Goal: Task Accomplishment & Management: Manage account settings

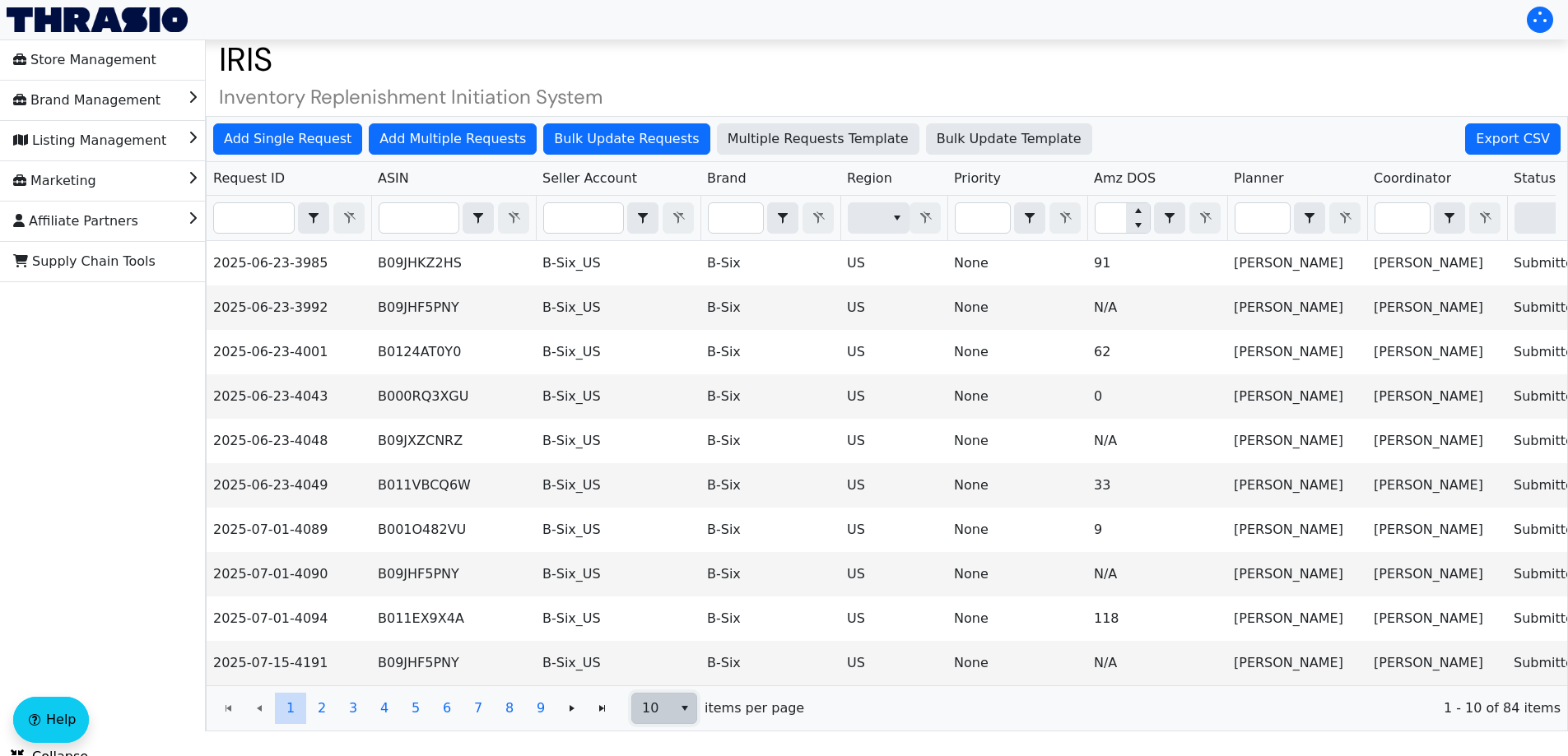
click at [672, 712] on span "10" at bounding box center [652, 708] width 40 height 30
click at [674, 688] on li "100" at bounding box center [664, 690] width 64 height 26
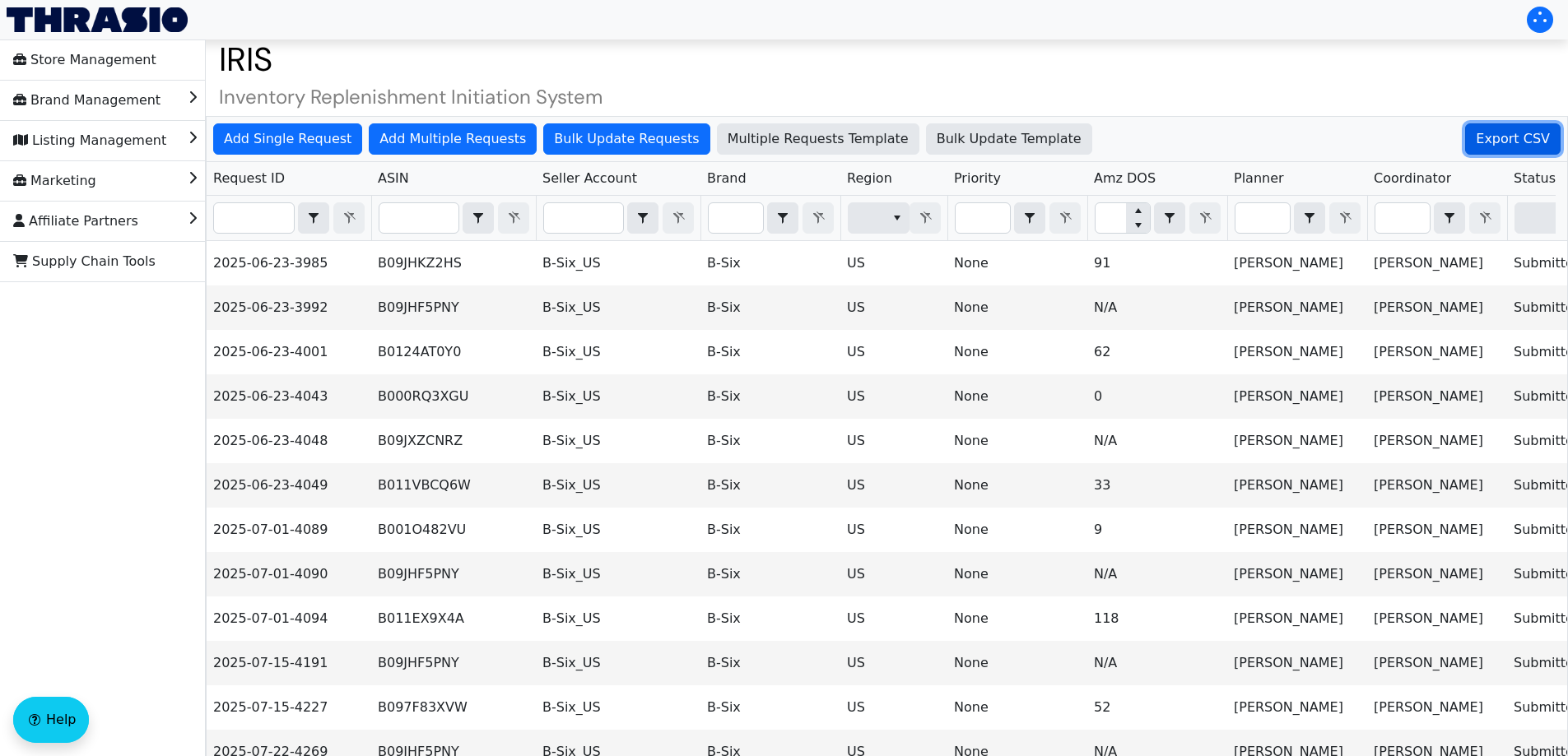
click at [1524, 141] on span "Export CSV" at bounding box center [1512, 139] width 74 height 20
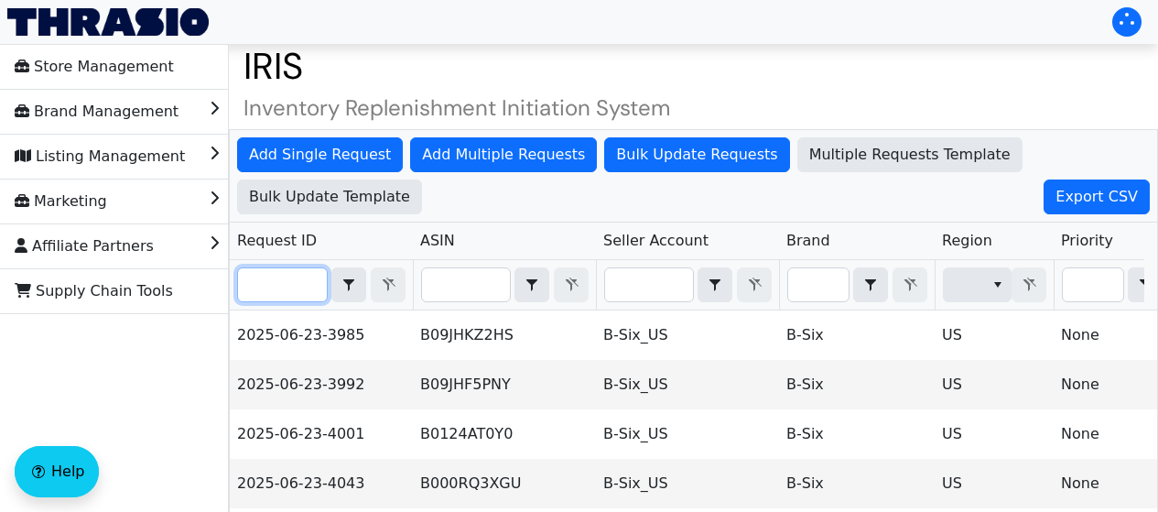
paste input "2025-08-05-4421"
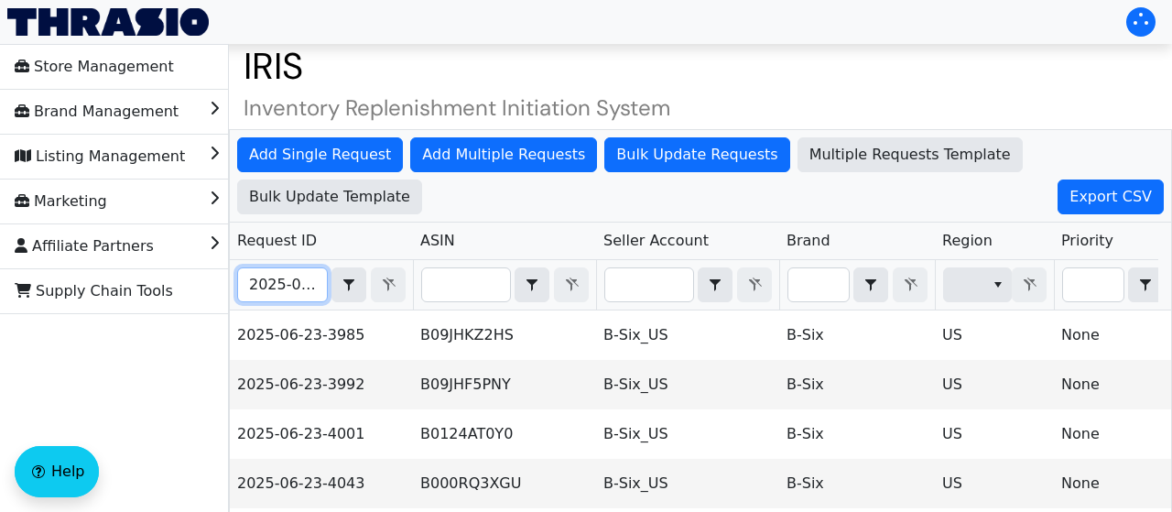
click at [279, 277] on div "Add Single Request Add Multiple Requests Bulk Update Requests Multiple Requests…" at bounding box center [700, 492] width 943 height 727
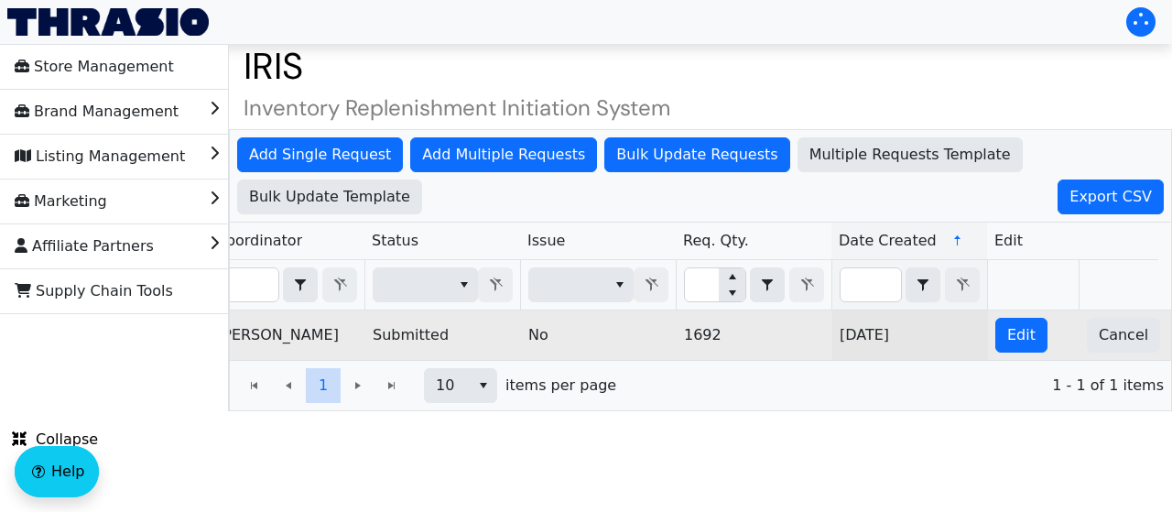
scroll to position [0, 1324]
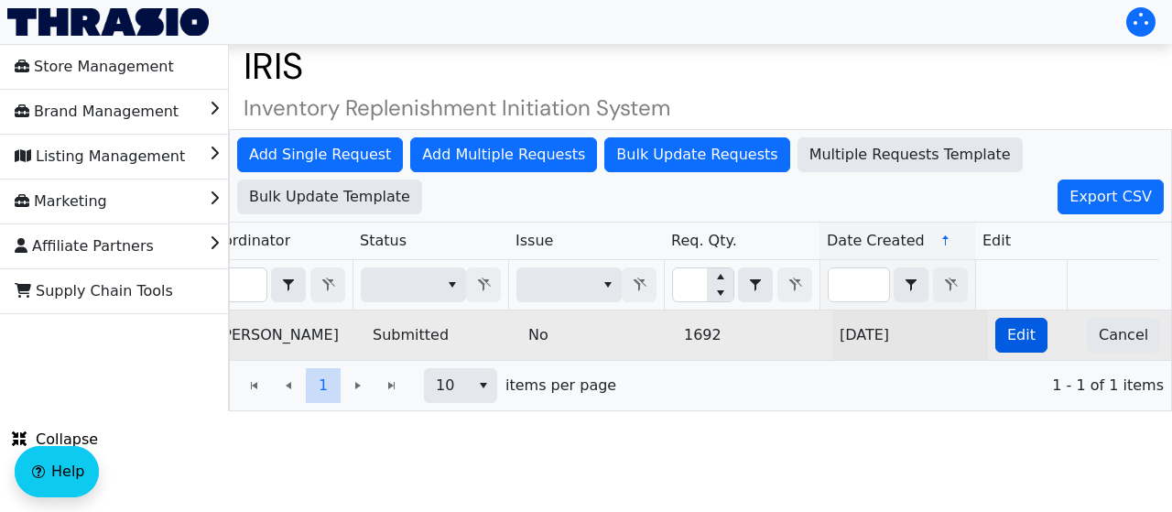
type input "2025-08-05-4421"
click at [1023, 331] on button "Edit" at bounding box center [1021, 335] width 52 height 35
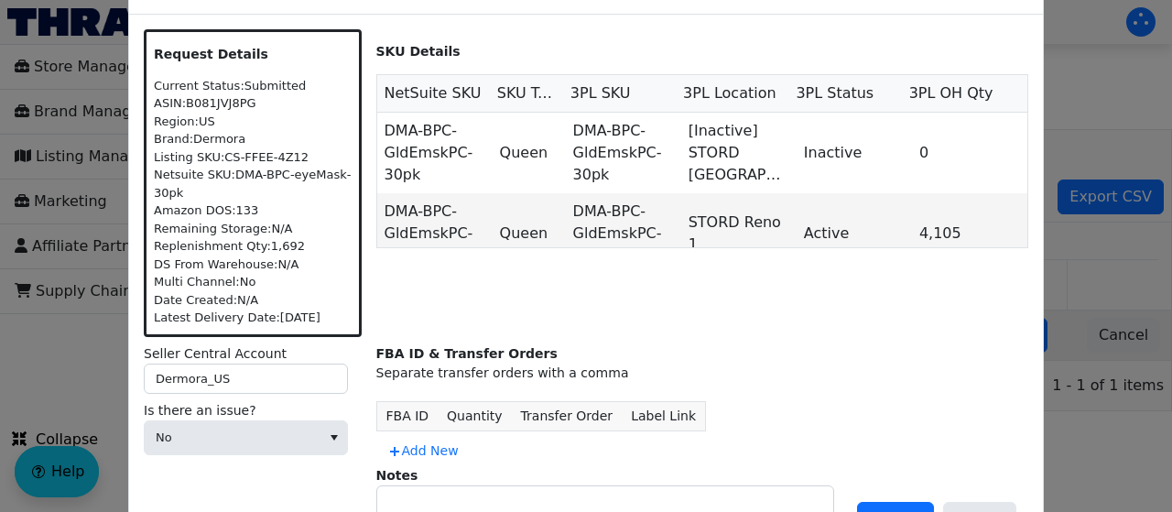
click at [239, 415] on label "Is there an issue?" at bounding box center [253, 410] width 218 height 19
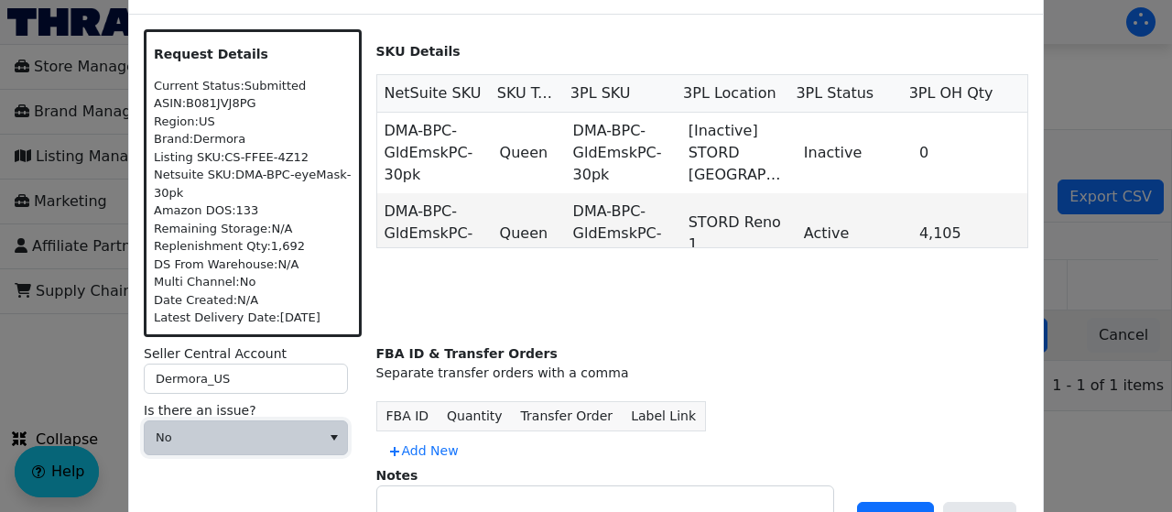
click at [239, 421] on span "No" at bounding box center [233, 437] width 176 height 33
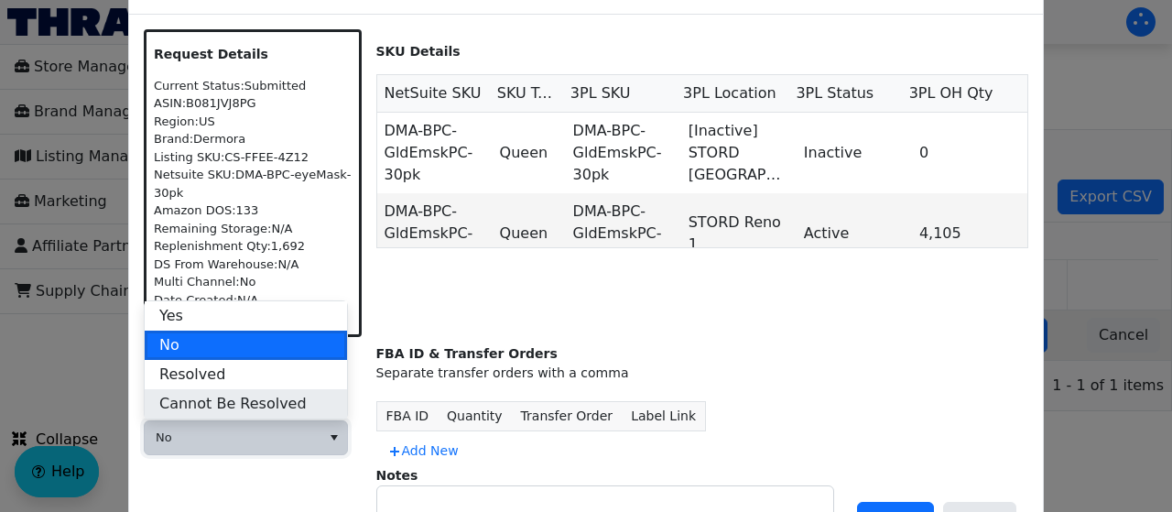
click at [244, 406] on span "Cannot Be Resolved" at bounding box center [232, 404] width 147 height 22
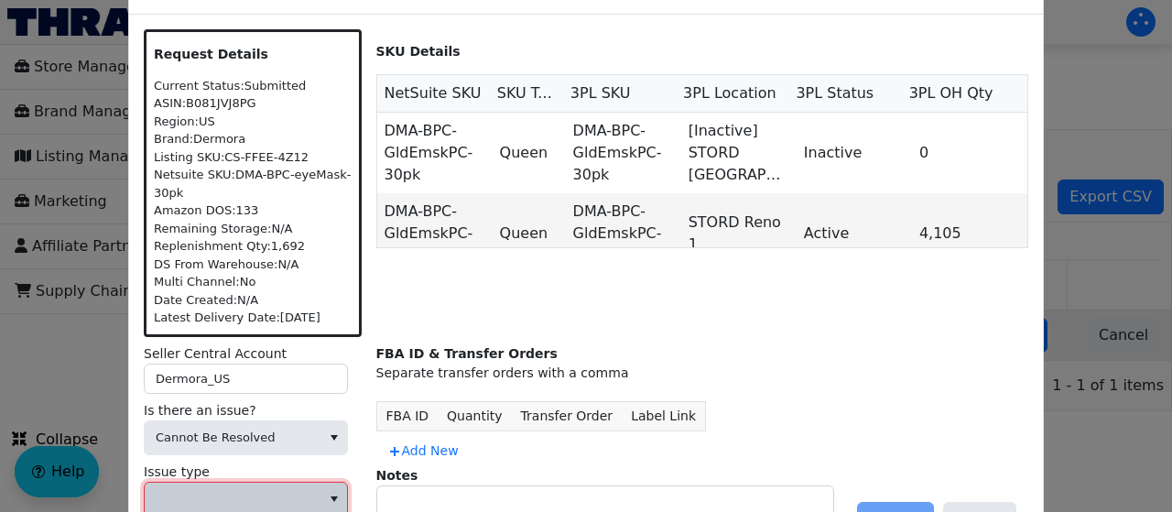
click at [245, 490] on span at bounding box center [233, 499] width 154 height 18
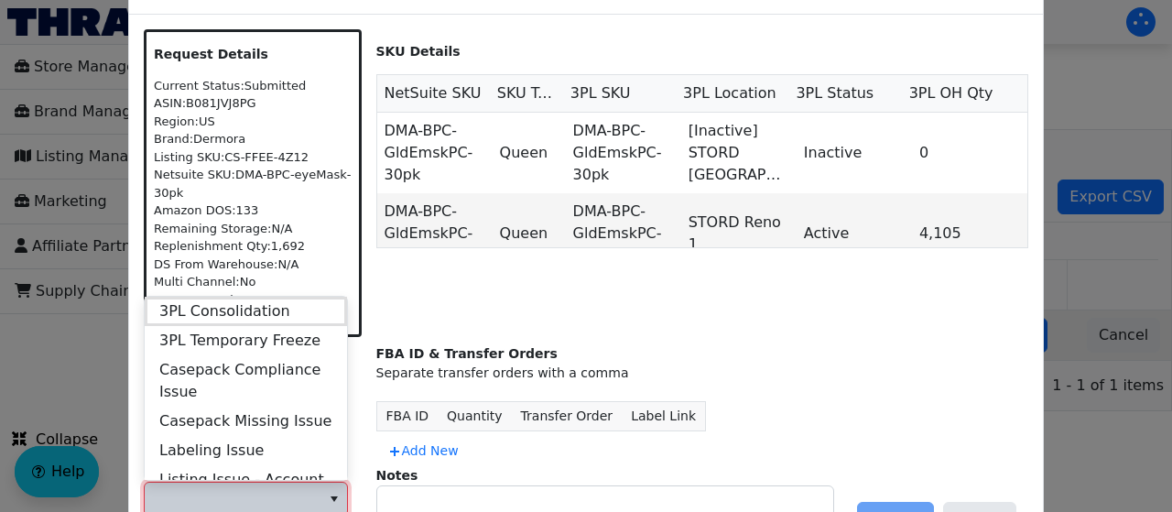
scroll to position [703, 0]
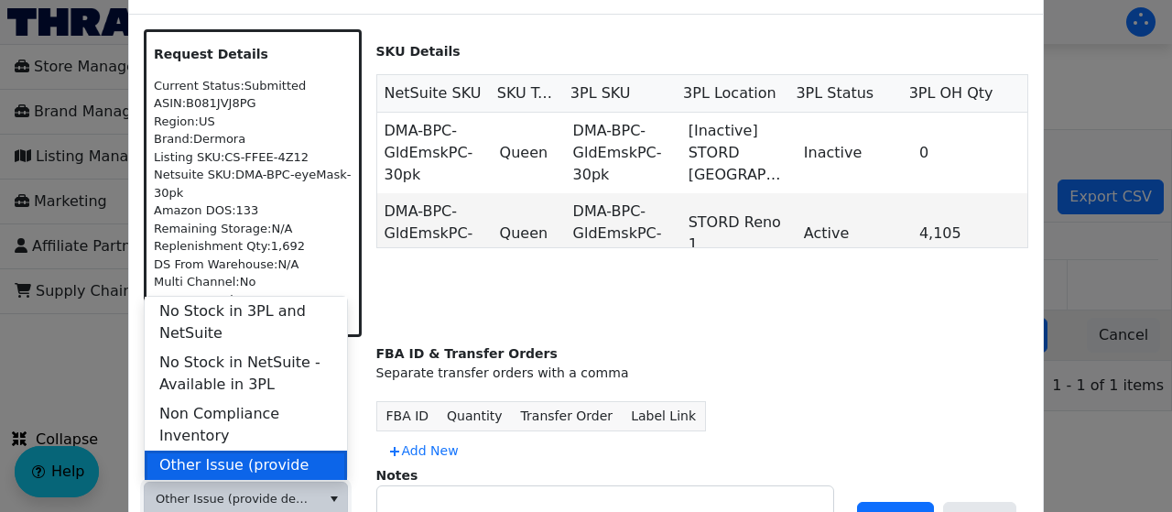
click at [269, 454] on span "Other Issue (provide details in notes)" at bounding box center [245, 476] width 173 height 44
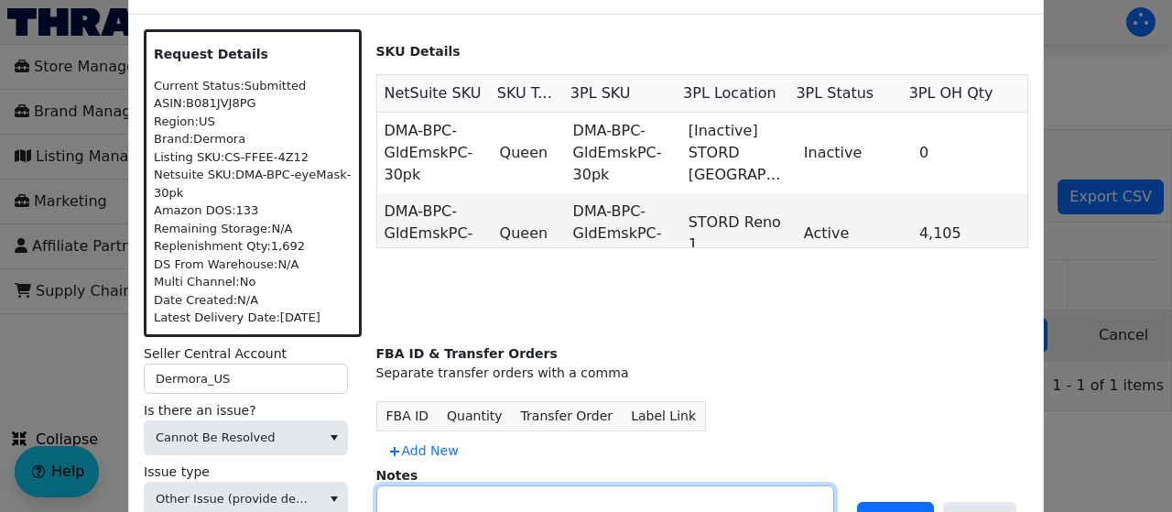
click at [466, 498] on textarea at bounding box center [605, 509] width 456 height 47
type textarea "Expired inventory"
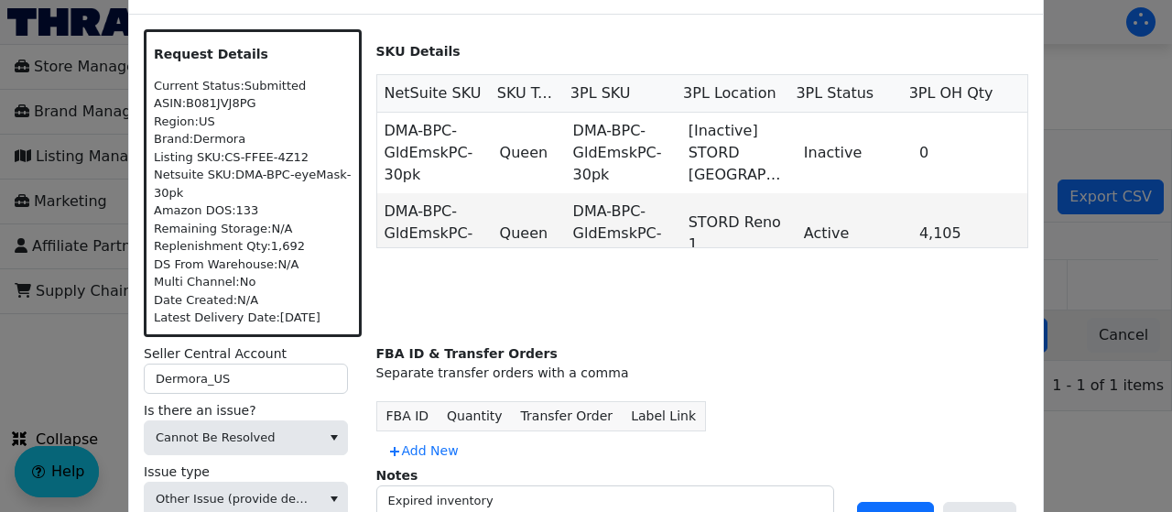
click at [227, 97] on div "ASIN: B081JVJ8PG" at bounding box center [253, 103] width 198 height 18
copy div "B081JVJ8PG"
click at [916, 504] on button "Update" at bounding box center [895, 519] width 77 height 35
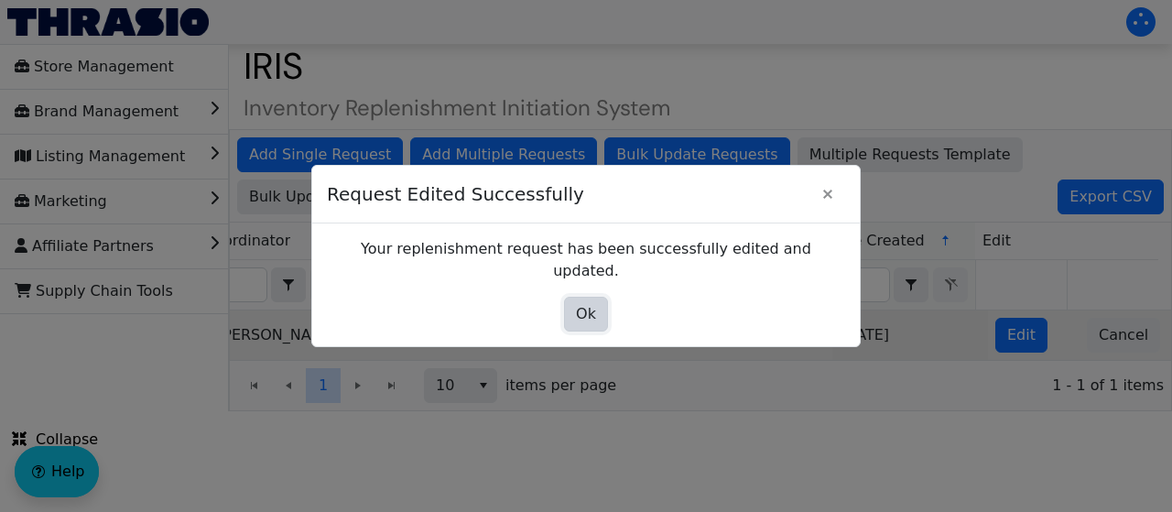
click at [592, 309] on span "Ok" at bounding box center [586, 314] width 20 height 22
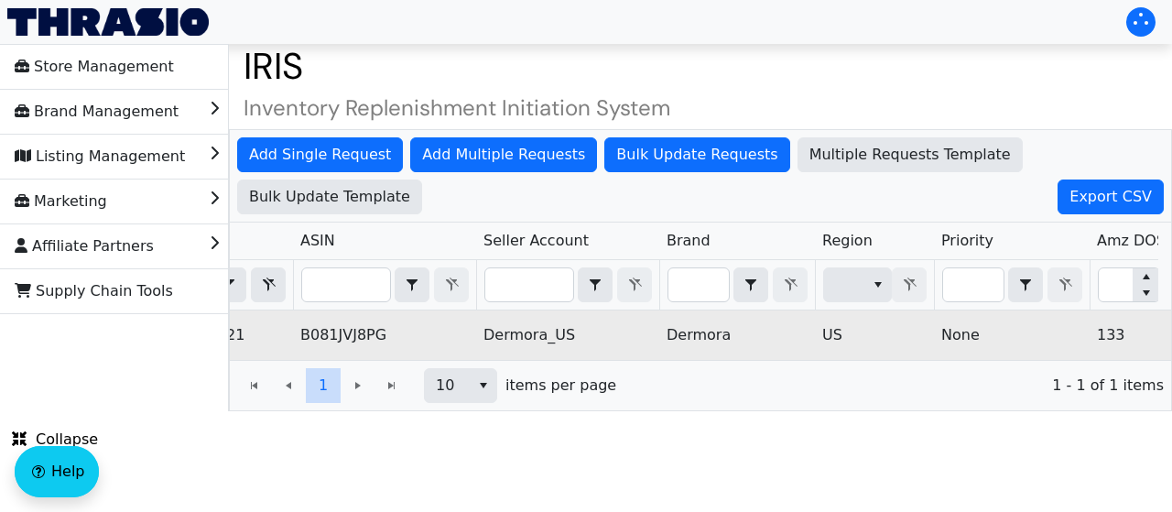
scroll to position [0, 0]
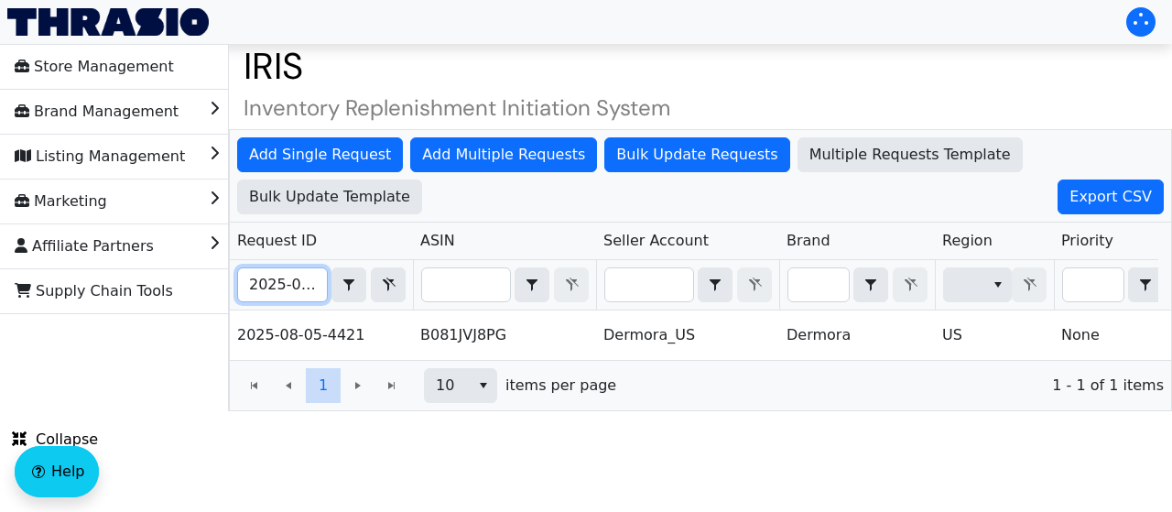
click at [300, 292] on input "2025-08-05-4421" at bounding box center [282, 284] width 89 height 33
paste input "19-4512"
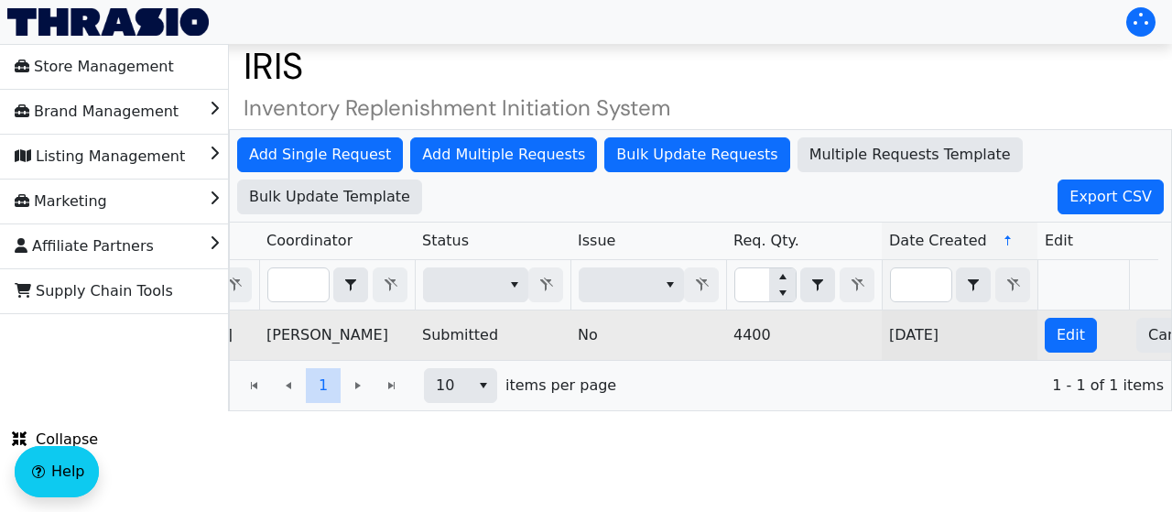
scroll to position [0, 1324]
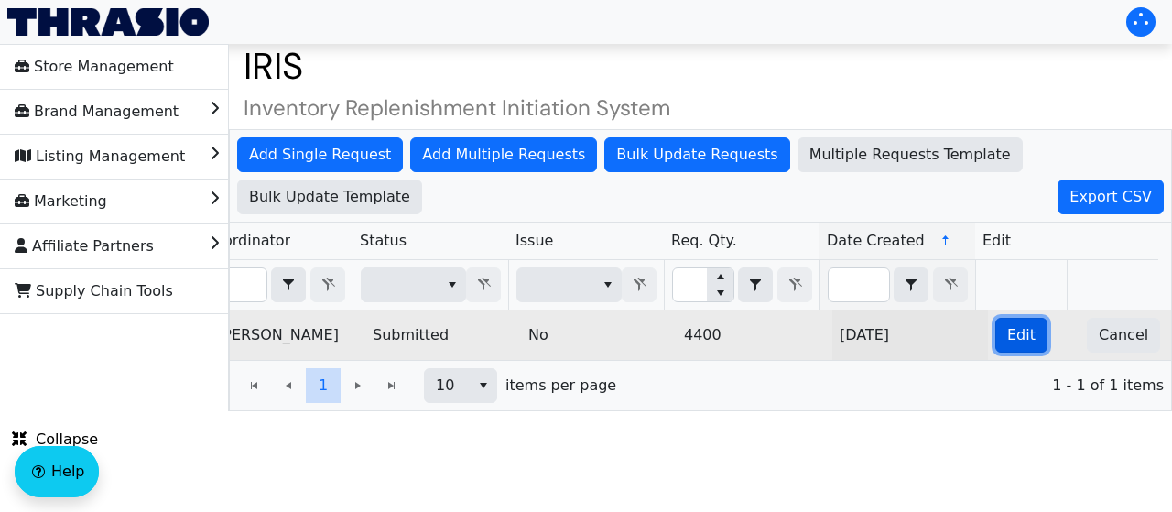
click at [1007, 335] on span "Edit" at bounding box center [1021, 335] width 28 height 22
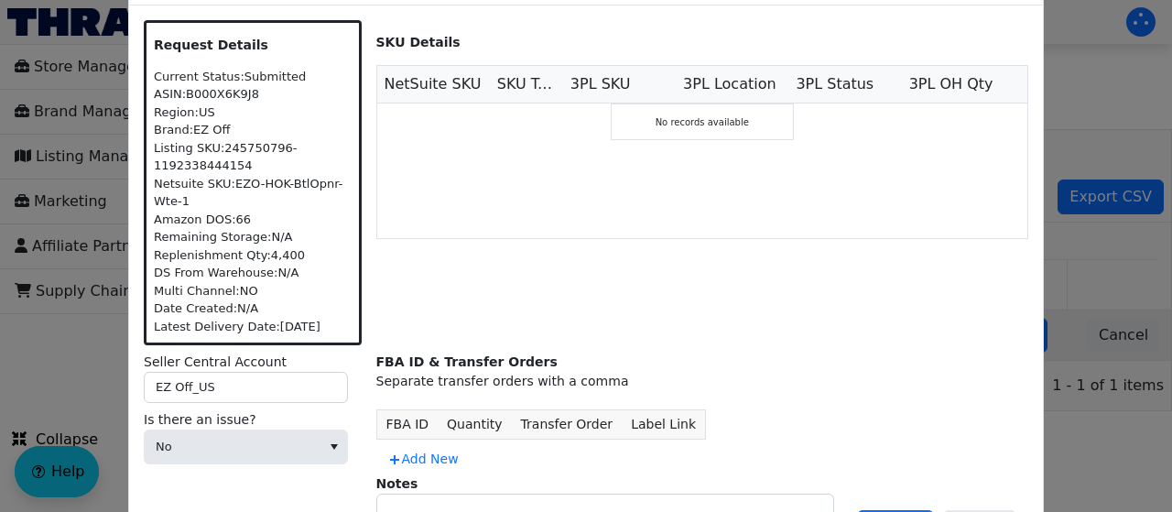
scroll to position [0, 0]
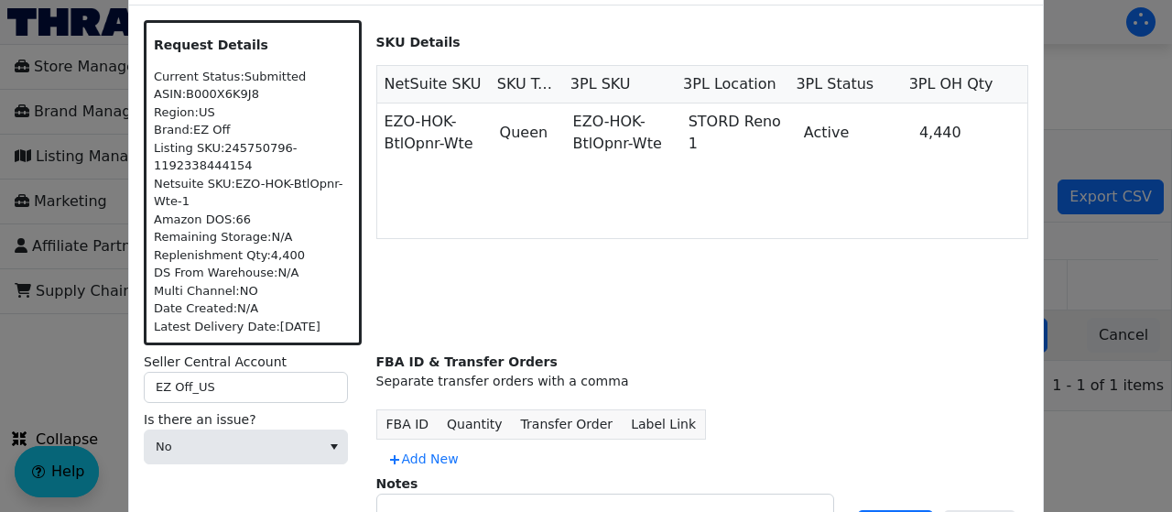
click at [294, 424] on label "Is there an issue?" at bounding box center [253, 419] width 218 height 19
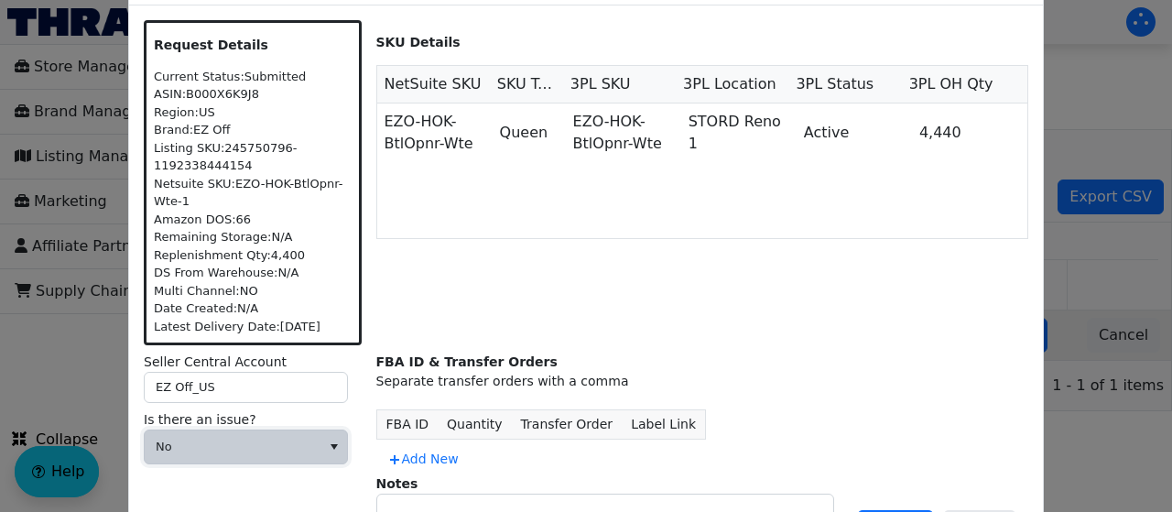
click at [274, 438] on span "No" at bounding box center [233, 447] width 154 height 18
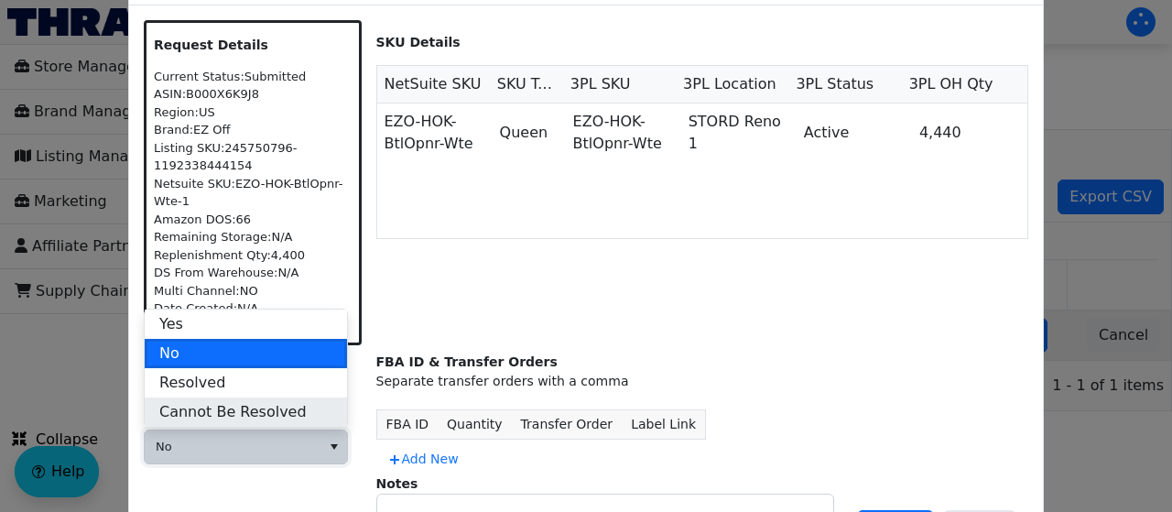
click at [260, 401] on span "Cannot Be Resolved" at bounding box center [232, 412] width 147 height 22
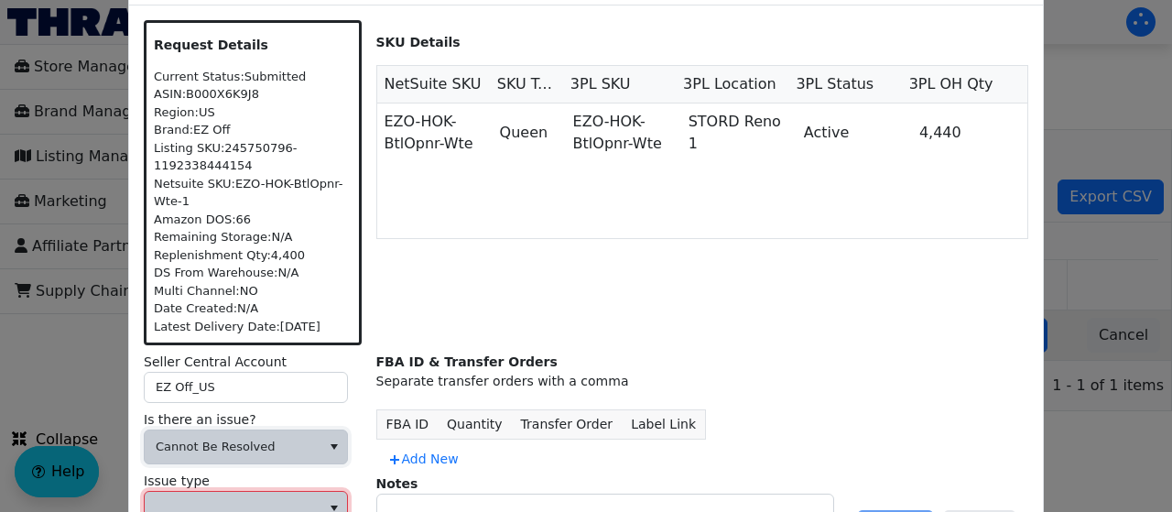
click at [194, 499] on span at bounding box center [233, 508] width 154 height 18
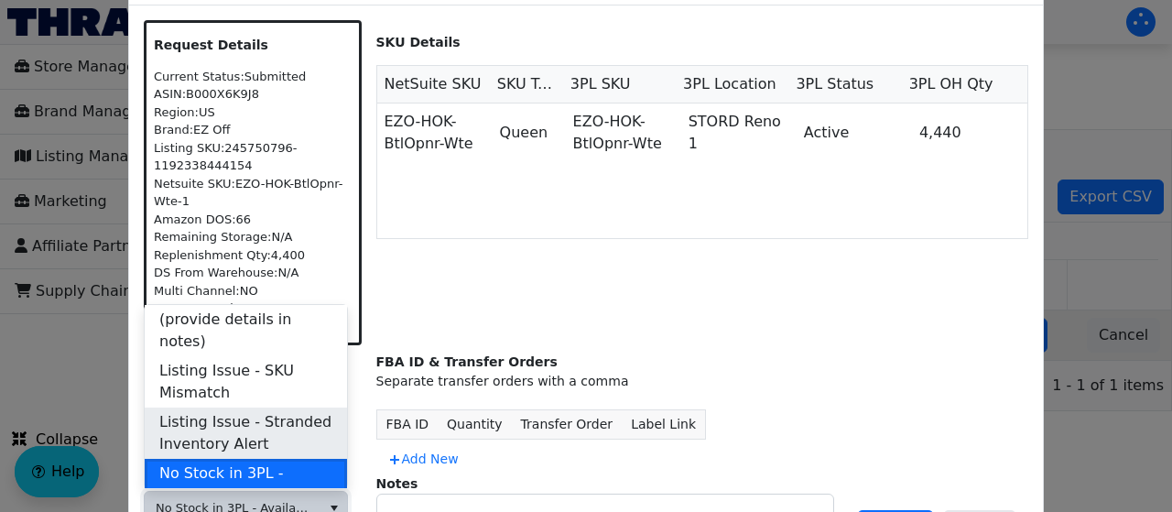
scroll to position [539, 0]
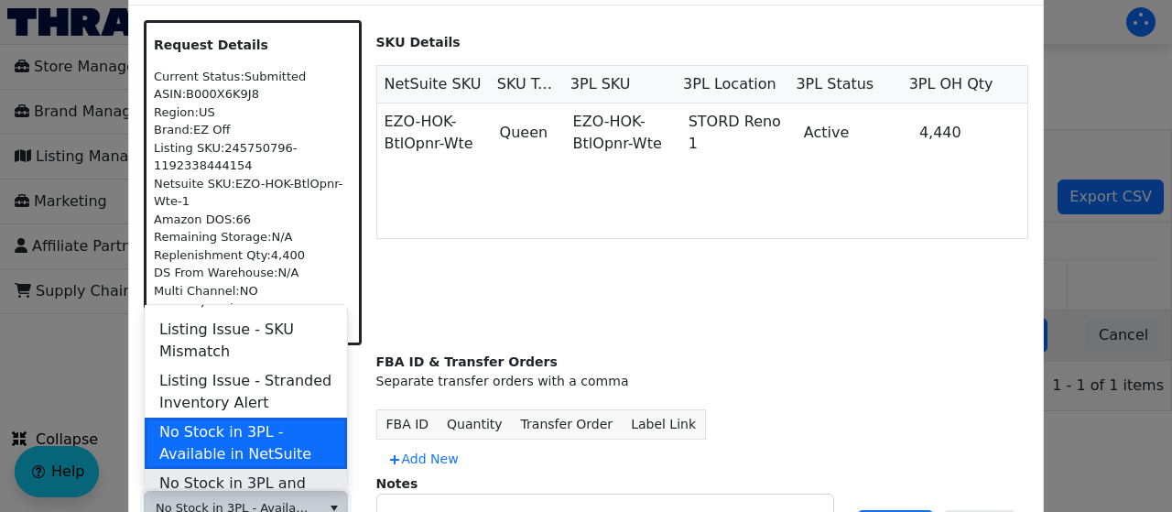
click at [229, 472] on span "No Stock in 3PL and NetSuite" at bounding box center [245, 494] width 173 height 44
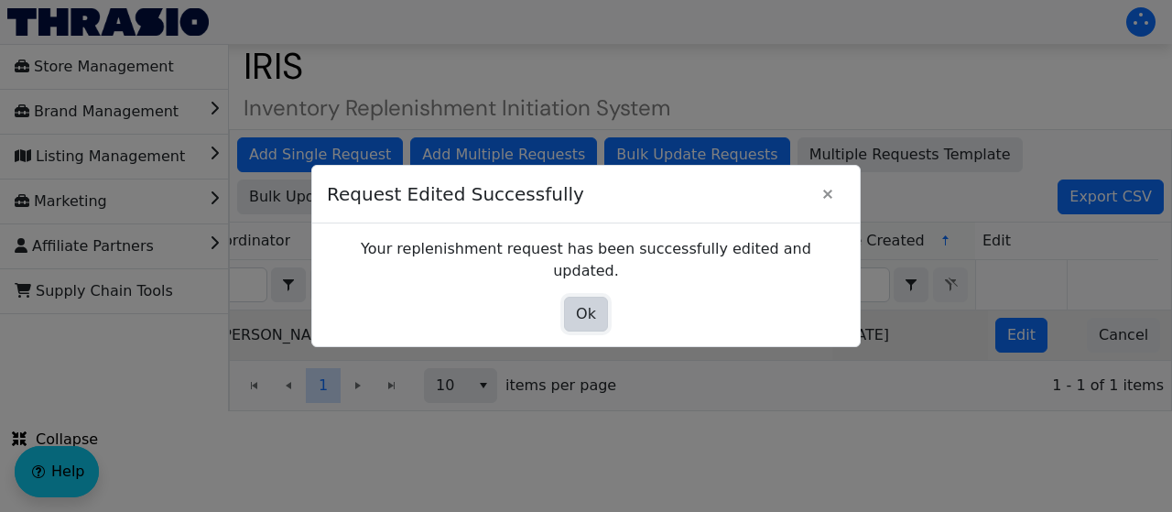
click at [581, 303] on span "Ok" at bounding box center [586, 314] width 20 height 22
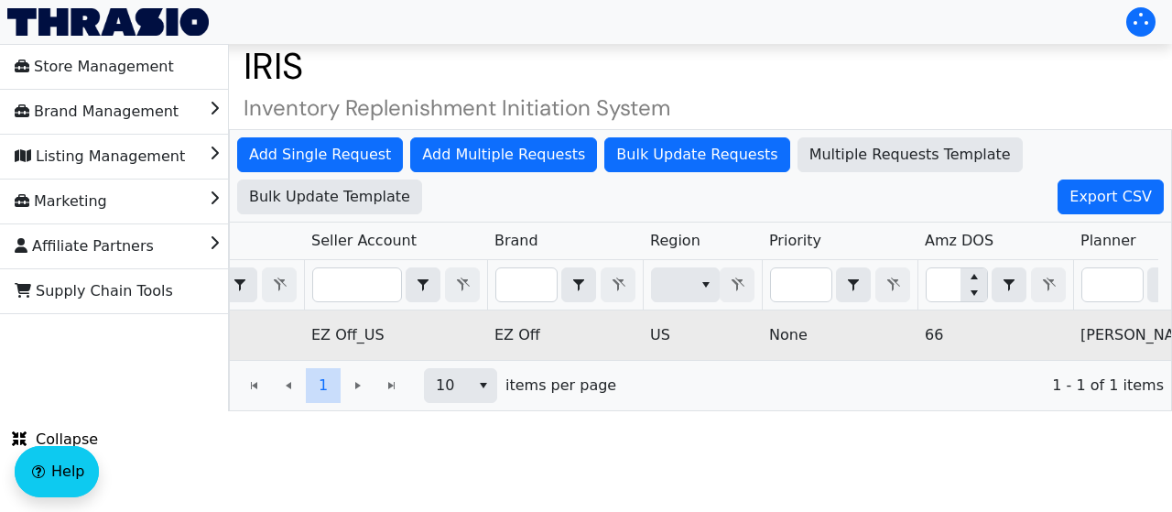
scroll to position [0, 0]
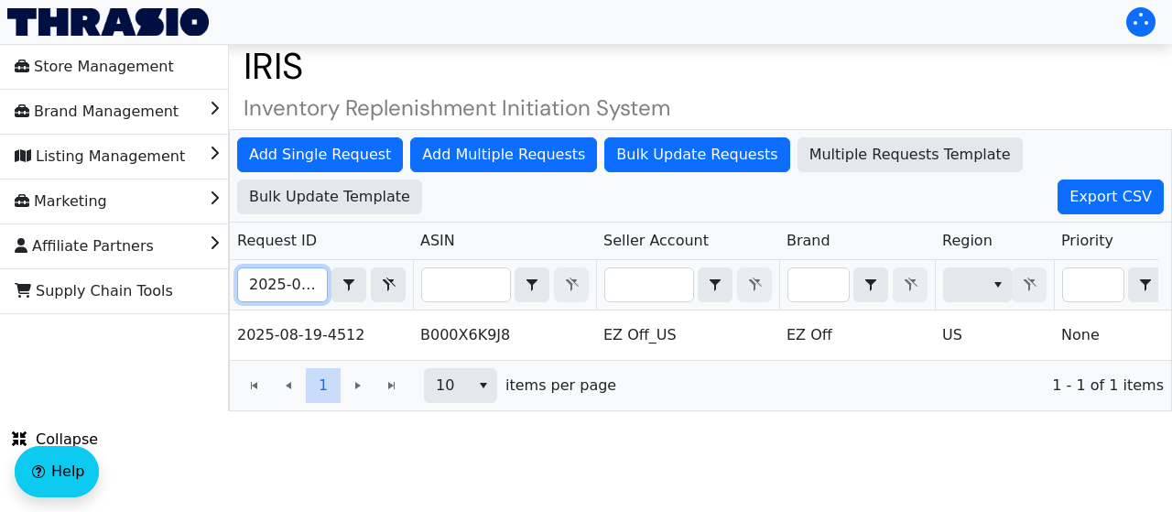
click at [296, 287] on input "2025-08-19-4512" at bounding box center [282, 284] width 89 height 33
paste input "4"
click at [296, 287] on div "Add Single Request Add Multiple Requests Bulk Update Requests Multiple Requests…" at bounding box center [700, 270] width 943 height 282
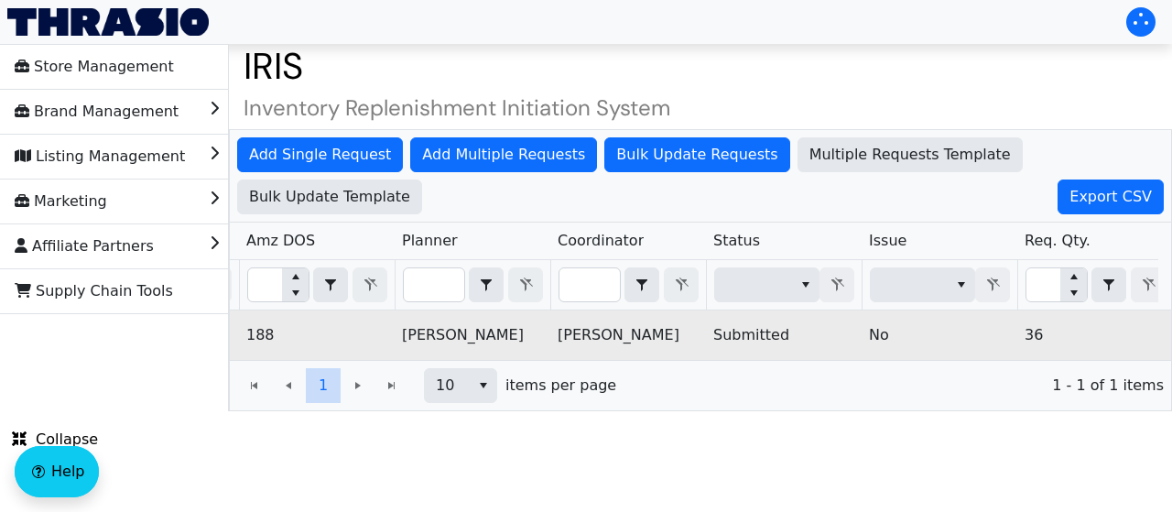
scroll to position [0, 1324]
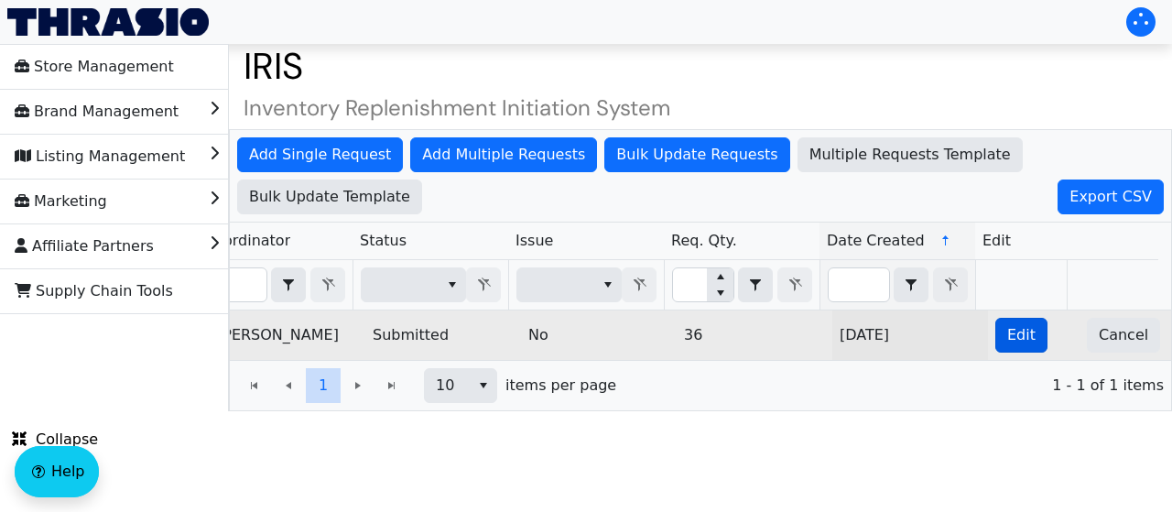
type input "2025-08-19-4542"
click at [995, 333] on button "Edit" at bounding box center [1021, 335] width 52 height 35
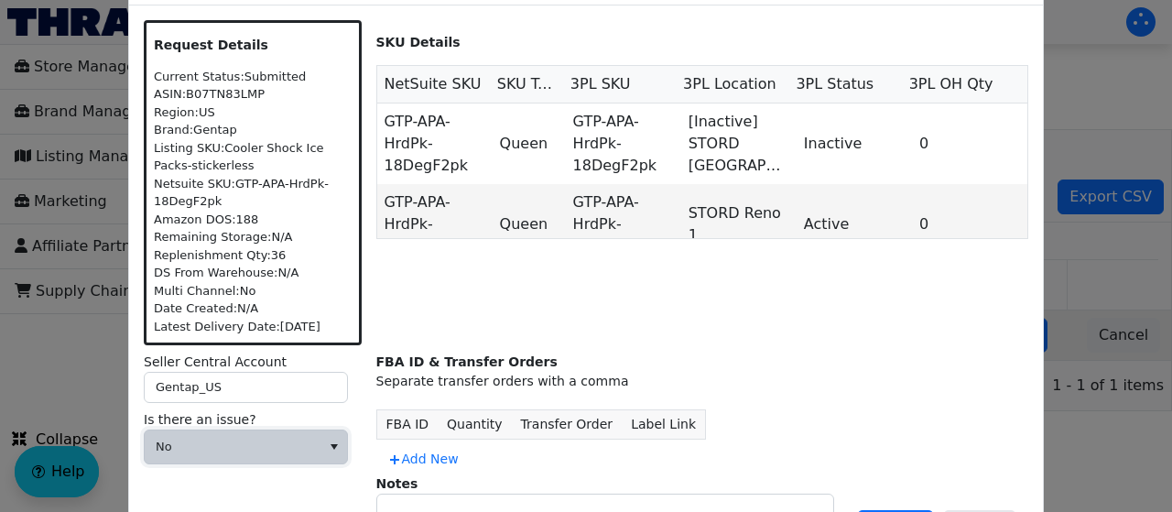
click at [273, 451] on span "No" at bounding box center [233, 447] width 154 height 18
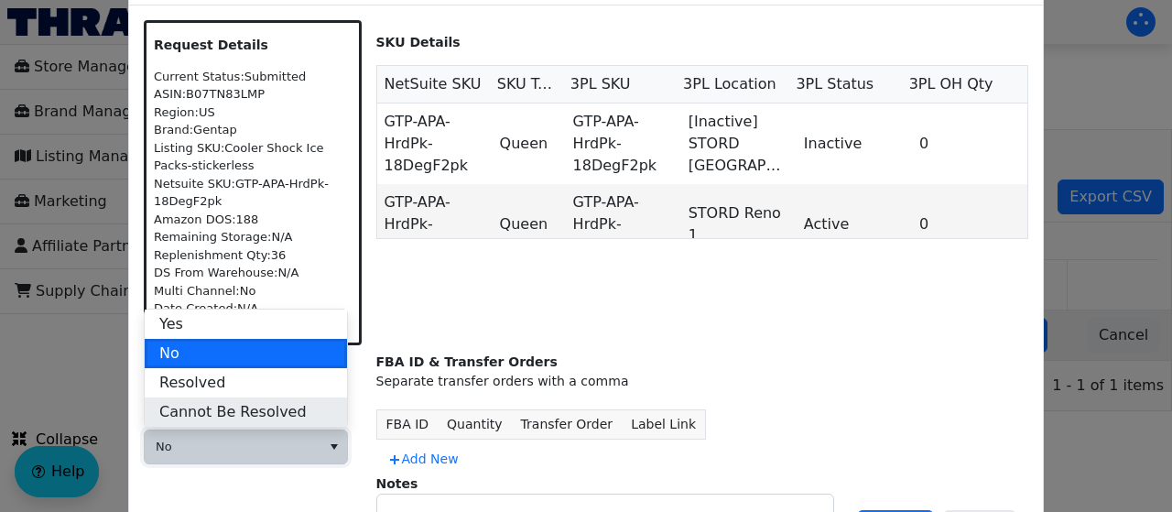
click at [246, 414] on span "Cannot Be Resolved" at bounding box center [232, 412] width 147 height 22
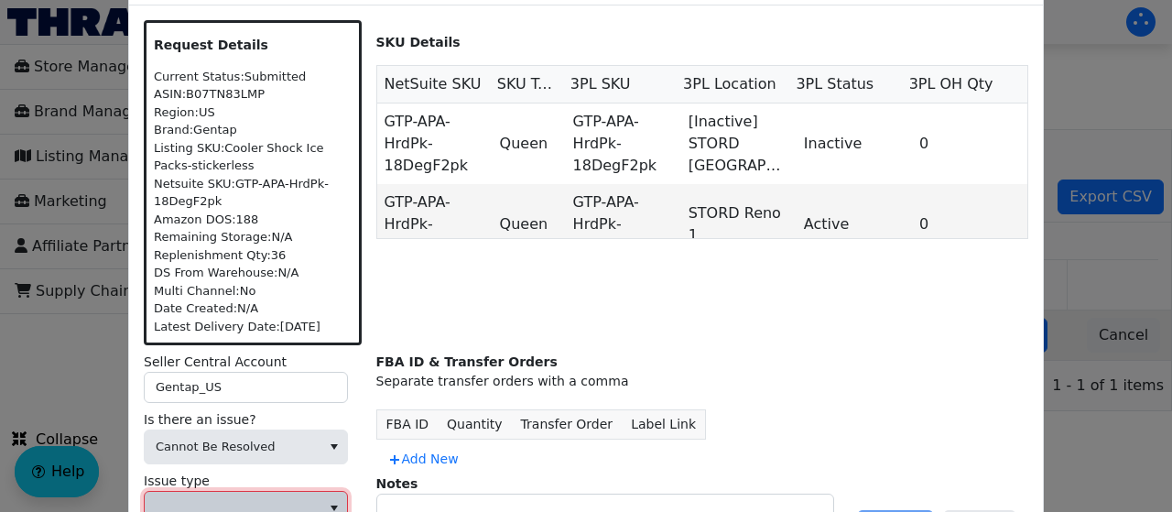
click at [203, 496] on span at bounding box center [233, 508] width 176 height 33
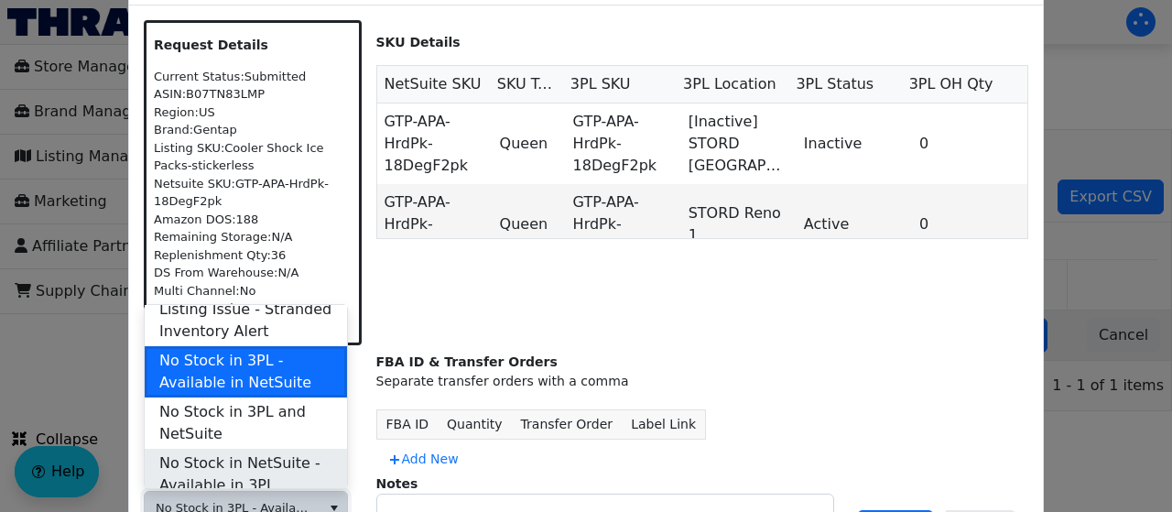
scroll to position [622, 0]
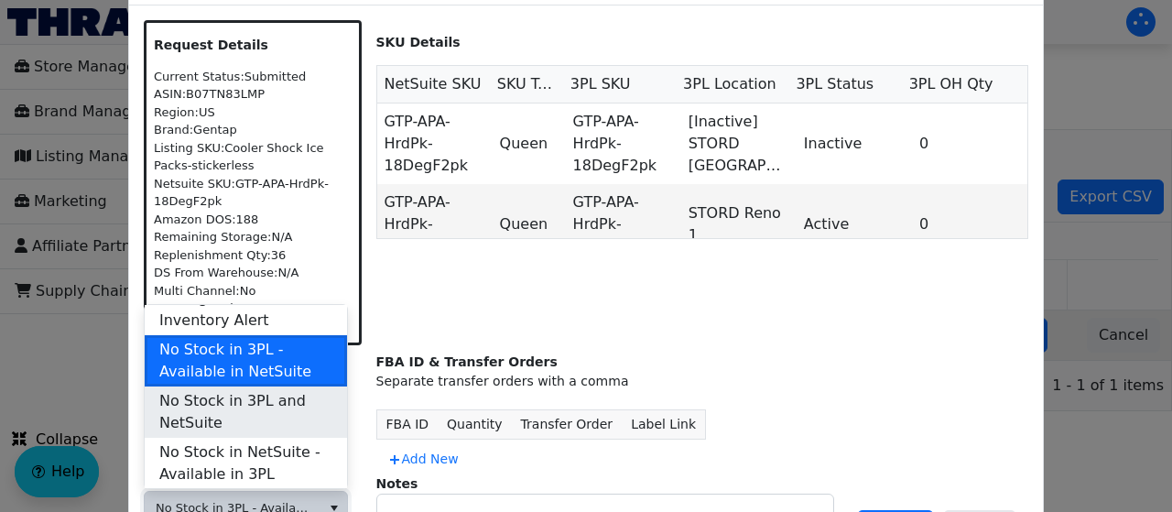
drag, startPoint x: 242, startPoint y: 428, endPoint x: 233, endPoint y: 406, distance: 22.6
click at [233, 406] on ul "3PL Consolidation 3PL Temporary Freeze Casepack Compliance Issue Casepack Missi…" at bounding box center [246, 151] width 202 height 937
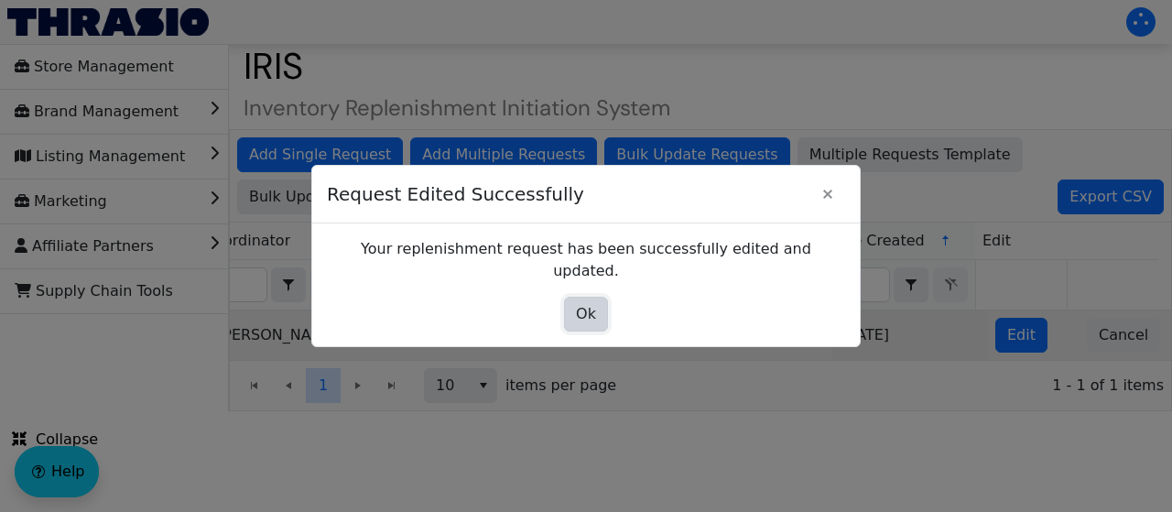
click at [591, 304] on span "Ok" at bounding box center [586, 314] width 20 height 22
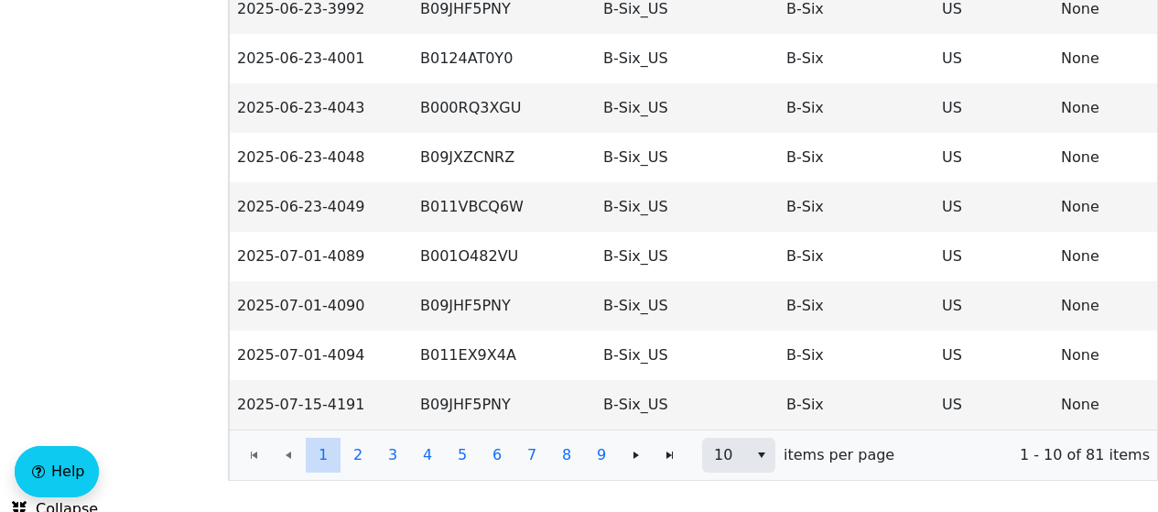
scroll to position [404, 0]
